Goal: Information Seeking & Learning: Learn about a topic

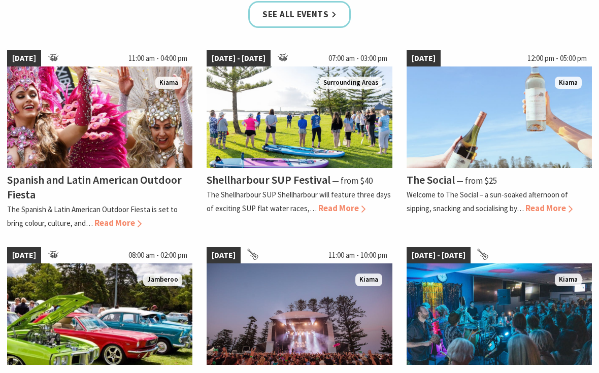
scroll to position [700, 0]
click at [427, 190] on p "Welcome to The Social – a sun-soaked afternoon of sipping, snacking and sociali…" at bounding box center [486, 201] width 161 height 23
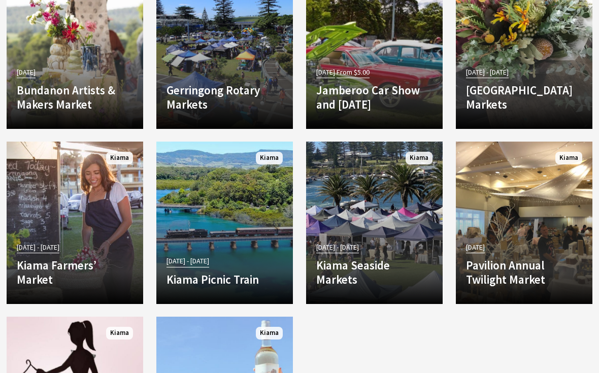
scroll to position [1748, 0]
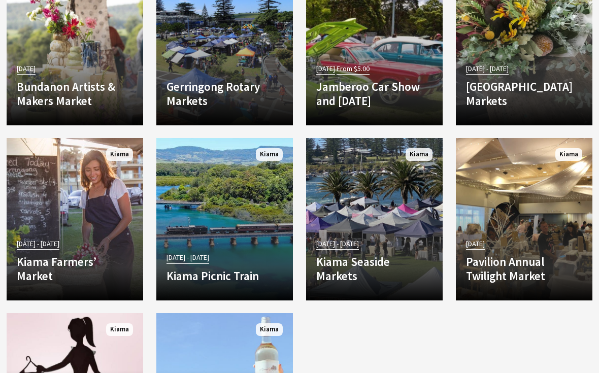
click at [0, 0] on p "The Pavilion Twilight Market will allow visitors to purchase decorations, hampe…" at bounding box center [0, 0] width 0 height 0
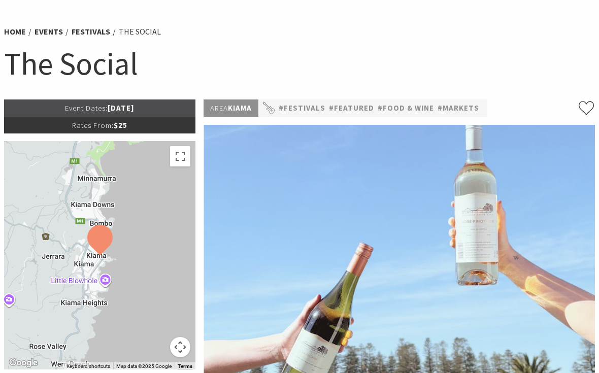
scroll to position [60, 0]
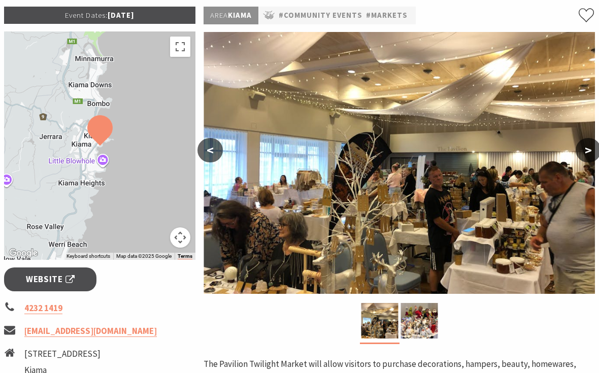
scroll to position [155, 0]
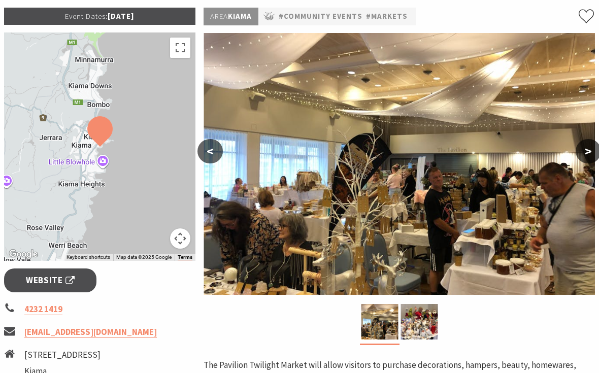
click at [301, 229] on img at bounding box center [398, 164] width 391 height 262
click at [340, 211] on img at bounding box center [398, 164] width 391 height 262
click at [333, 231] on img at bounding box center [398, 164] width 391 height 262
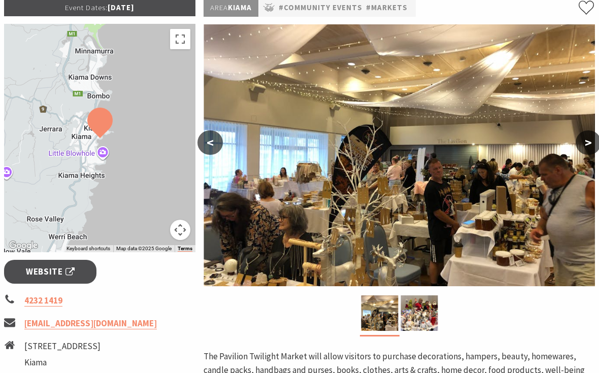
scroll to position [160, 0]
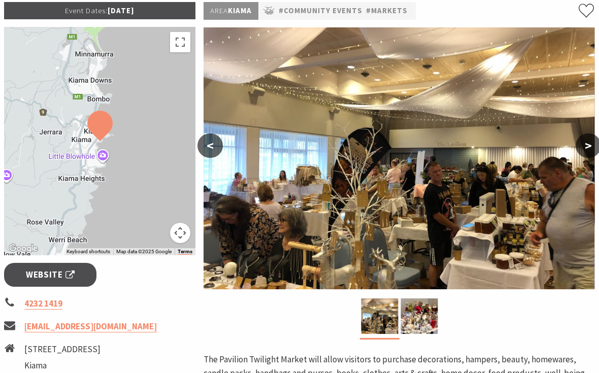
click at [308, 222] on img at bounding box center [398, 159] width 391 height 262
click at [377, 322] on img at bounding box center [379, 316] width 37 height 36
click at [385, 319] on img at bounding box center [379, 316] width 37 height 36
click at [393, 314] on img at bounding box center [379, 316] width 37 height 36
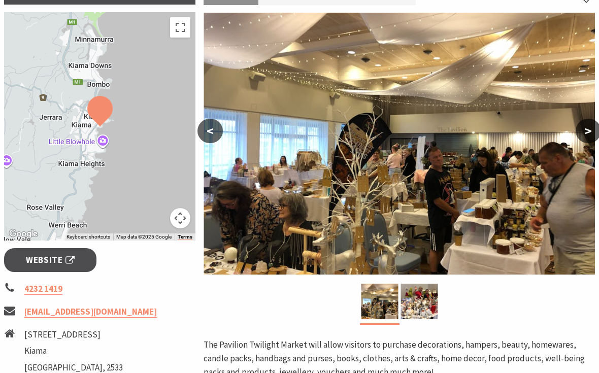
scroll to position [174, 0]
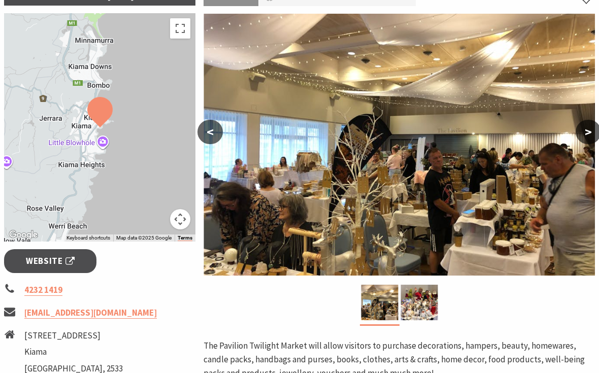
click at [307, 176] on img at bounding box center [398, 145] width 391 height 262
click at [591, 135] on button ">" at bounding box center [587, 132] width 25 height 24
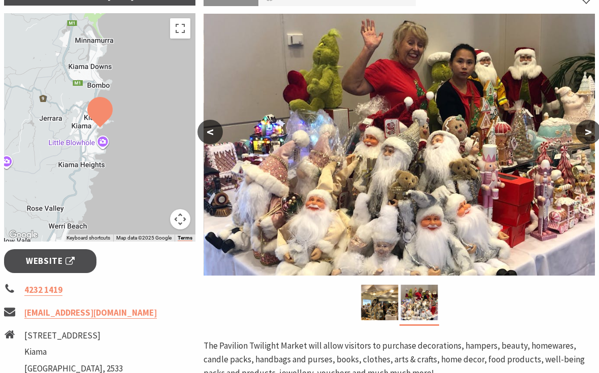
click at [592, 129] on button ">" at bounding box center [587, 132] width 25 height 24
click at [583, 138] on button ">" at bounding box center [587, 132] width 25 height 24
click at [591, 133] on button ">" at bounding box center [587, 132] width 25 height 24
click at [592, 133] on button ">" at bounding box center [587, 132] width 25 height 24
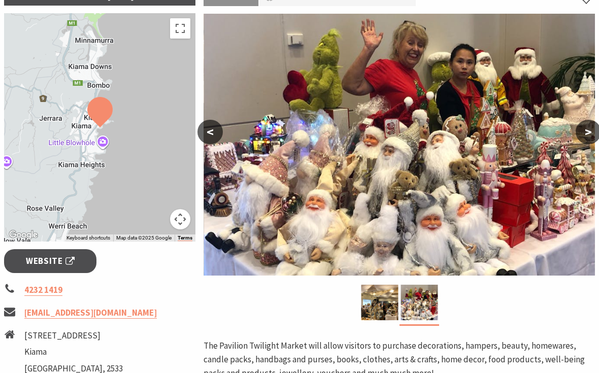
click at [211, 134] on button "<" at bounding box center [209, 132] width 25 height 24
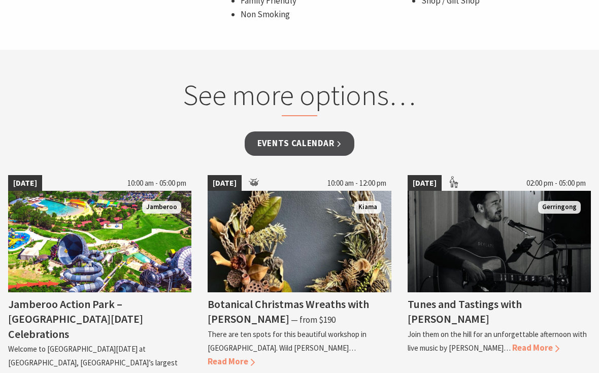
scroll to position [749, 0]
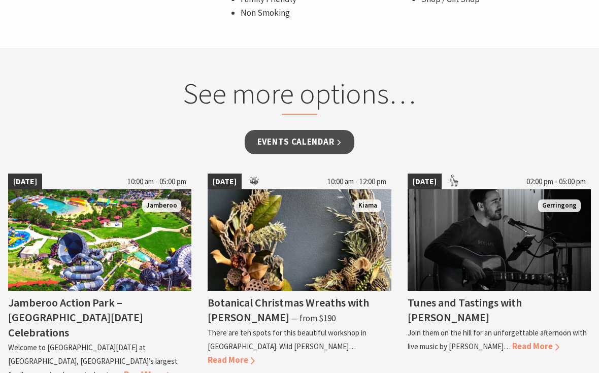
click at [236, 231] on img at bounding box center [299, 240] width 183 height 101
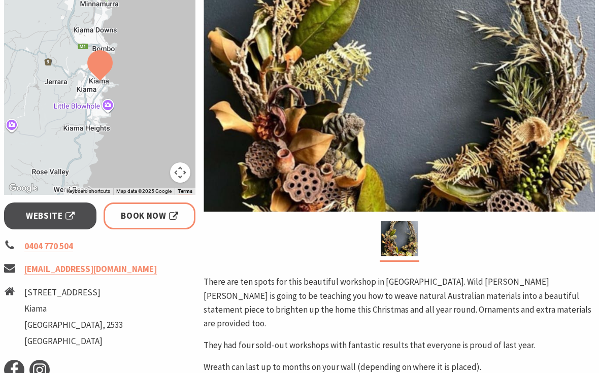
scroll to position [278, 0]
click at [411, 247] on img at bounding box center [399, 239] width 37 height 36
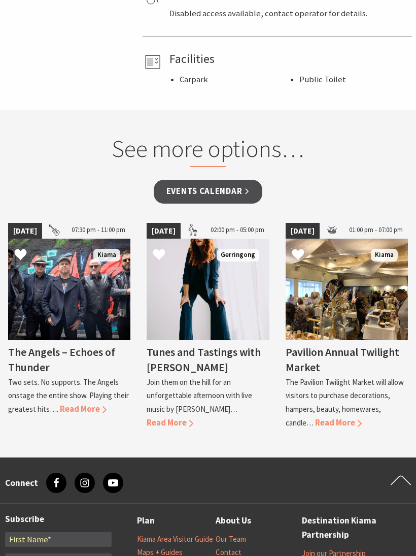
scroll to position [729, 0]
